Goal: Task Accomplishment & Management: Use online tool/utility

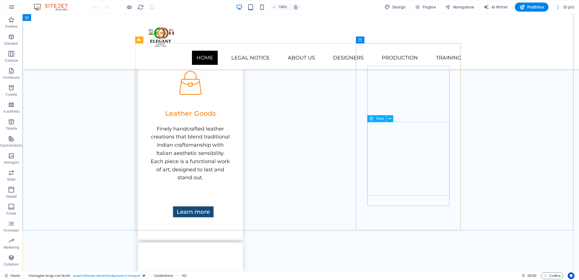
scroll to position [344, 0]
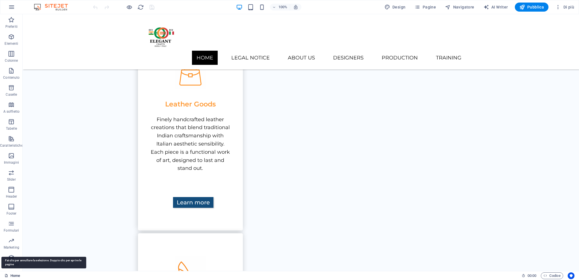
click at [6, 273] on icon at bounding box center [7, 275] width 4 height 4
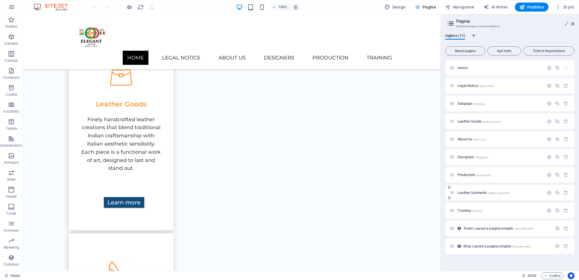
click at [463, 191] on span "Leather Garments /leather-garments" at bounding box center [484, 192] width 53 height 4
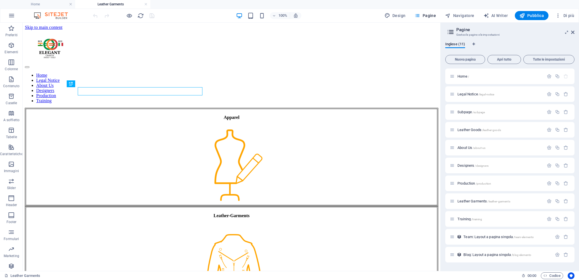
scroll to position [0, 0]
drag, startPoint x: 458, startPoint y: 199, endPoint x: 477, endPoint y: 199, distance: 19.8
click at [477, 200] on span "Leather Garments /leather-garments" at bounding box center [484, 201] width 53 height 4
drag, startPoint x: 475, startPoint y: 202, endPoint x: 486, endPoint y: 191, distance: 16.0
click at [486, 191] on div "Home / Legal Notice /legal-notice Subpage /subpage Leather Goods /leather-goods…" at bounding box center [509, 165] width 129 height 194
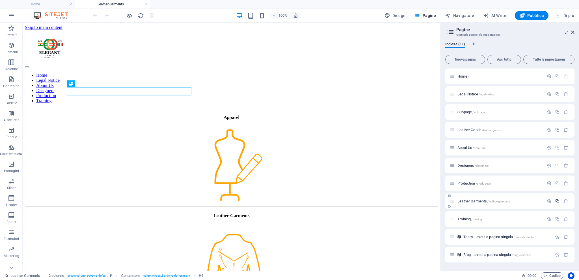
click at [558, 200] on icon "button" at bounding box center [557, 201] width 5 height 5
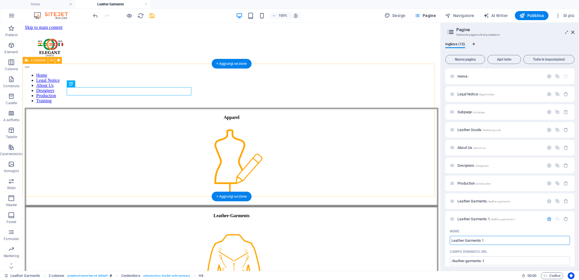
click at [424, 186] on div "Apparel Leather-Garments" at bounding box center [231, 206] width 413 height 196
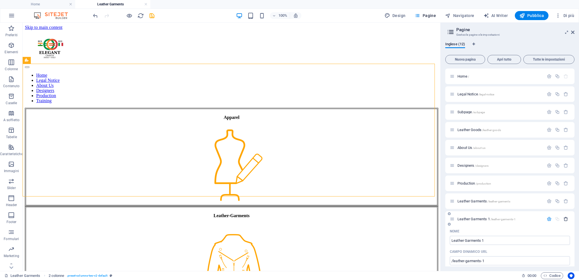
click at [566, 220] on icon "button" at bounding box center [566, 218] width 5 height 5
drag, startPoint x: 469, startPoint y: 201, endPoint x: 465, endPoint y: 205, distance: 5.4
click at [468, 201] on span "Leather Garments /leather-garments" at bounding box center [484, 201] width 53 height 4
click at [465, 201] on span "Leather Garments /leather-garments" at bounding box center [484, 201] width 53 height 4
click at [547, 200] on icon "button" at bounding box center [549, 201] width 5 height 5
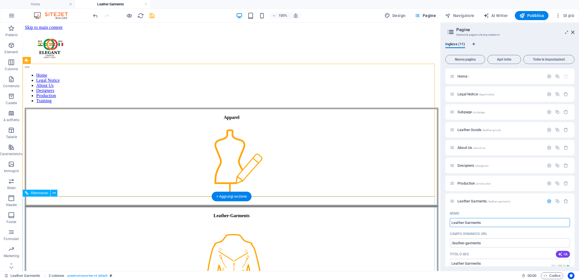
drag, startPoint x: 506, startPoint y: 247, endPoint x: 422, endPoint y: 217, distance: 88.7
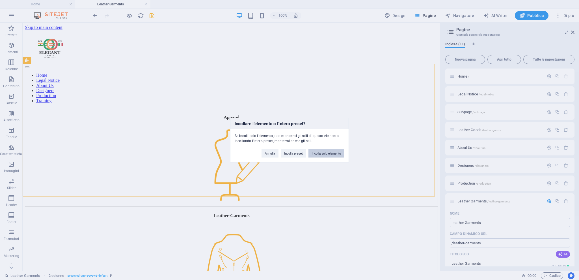
click at [330, 151] on button "Incolla solo elemento" at bounding box center [327, 153] width 36 height 8
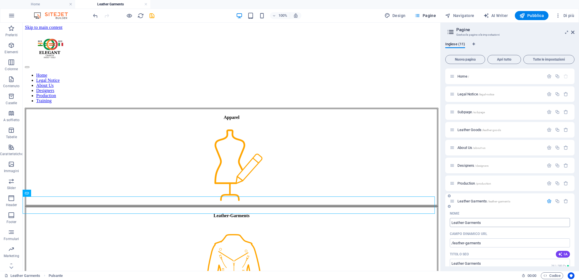
click at [466, 222] on input "Leather Garments" at bounding box center [510, 222] width 120 height 9
paste input "Clothing and Garment"
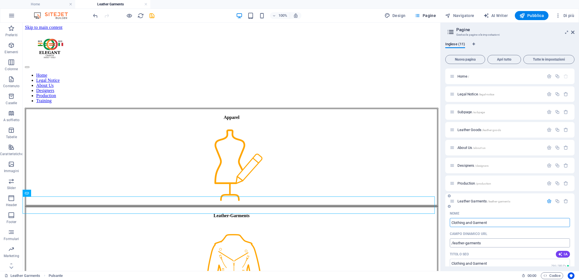
type input "Clothing and Garment"
type input "/clothing-and-garment"
type input "Clothing and Garment"
click at [401, 108] on div "Apparel Leather-Garments" at bounding box center [231, 206] width 413 height 196
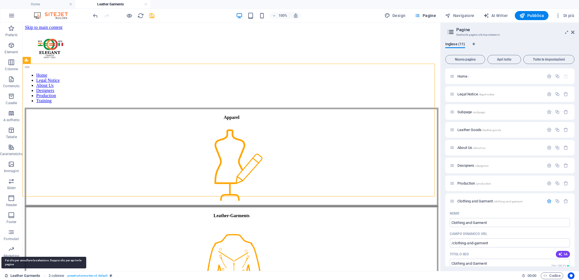
click at [6, 275] on icon at bounding box center [7, 275] width 4 height 4
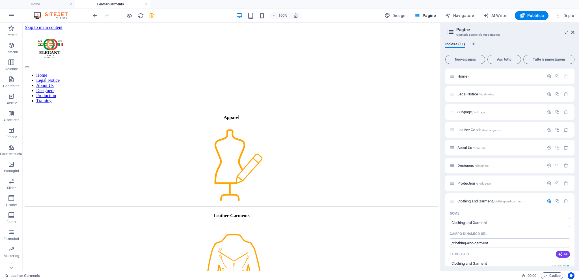
click at [3, 276] on div "Leather Garments 00 : 00 Codice" at bounding box center [289, 275] width 579 height 9
click at [6, 276] on icon at bounding box center [7, 275] width 4 height 4
click at [460, 73] on div "Home /" at bounding box center [497, 76] width 94 height 7
click at [462, 76] on span "Home /" at bounding box center [464, 76] width 12 height 4
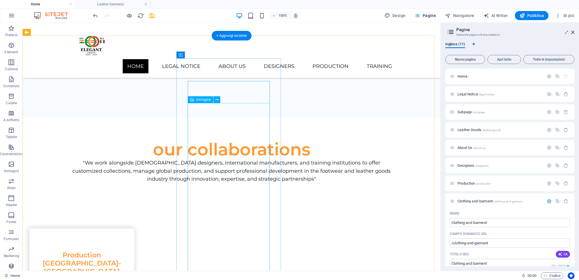
scroll to position [1098, 0]
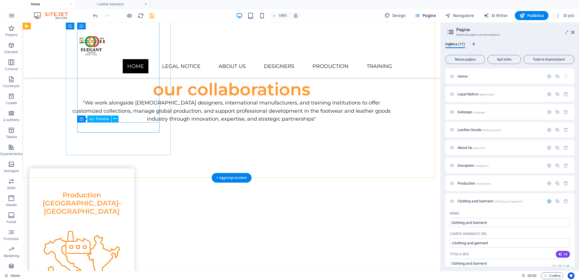
select select "7"
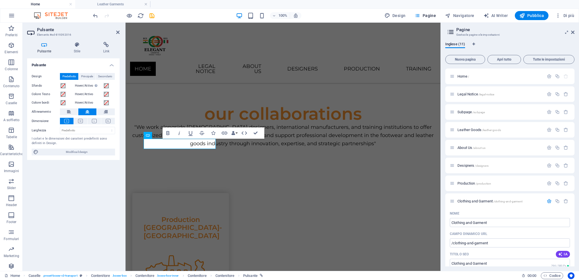
scroll to position [1158, 0]
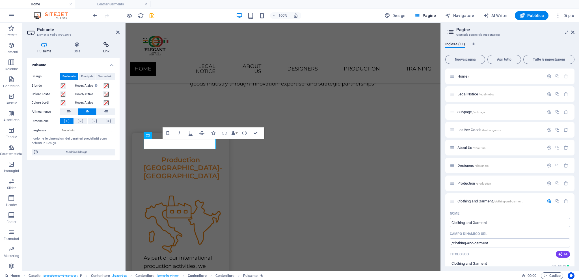
click at [109, 46] on icon at bounding box center [106, 45] width 27 height 6
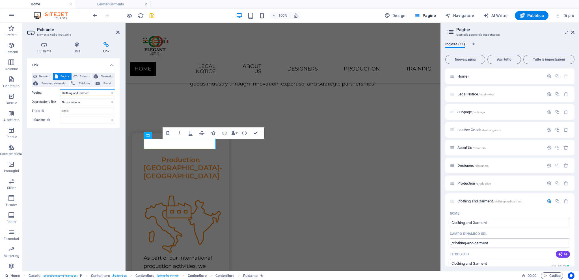
click at [111, 93] on select "Home Legal Notice Subpage Leather Goods About Us Designers Production Clothing …" at bounding box center [87, 92] width 55 height 7
click at [60, 89] on select "Home Legal Notice Subpage Leather Goods About Us Designers Production Clothing …" at bounding box center [87, 92] width 55 height 7
drag, startPoint x: 87, startPoint y: 187, endPoint x: 89, endPoint y: 184, distance: 4.2
click at [87, 187] on div "Link Nessuno Pagina Esterno Elemento Prossimo elemento Telefono E-mail Pagina H…" at bounding box center [73, 162] width 92 height 208
click at [532, 15] on span "Pubblica" at bounding box center [531, 16] width 25 height 6
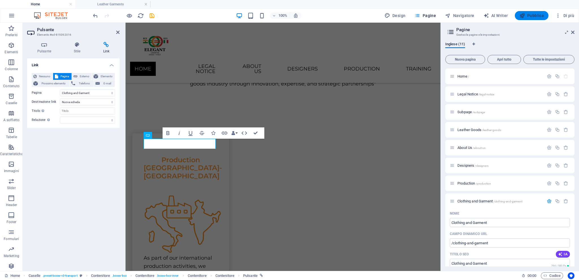
scroll to position [1098, 0]
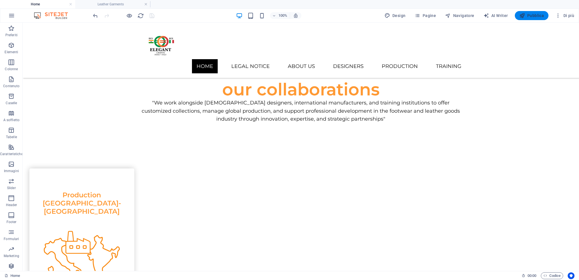
click at [532, 16] on span "Pubblica" at bounding box center [531, 16] width 25 height 6
